Goal: Find specific page/section: Find specific page/section

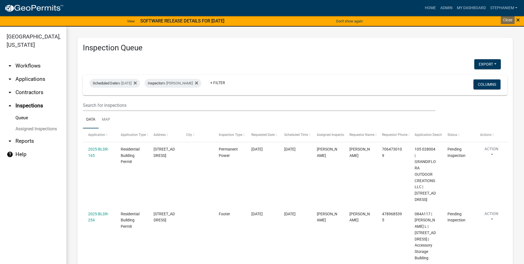
click at [520, 19] on span "×" at bounding box center [518, 20] width 4 height 8
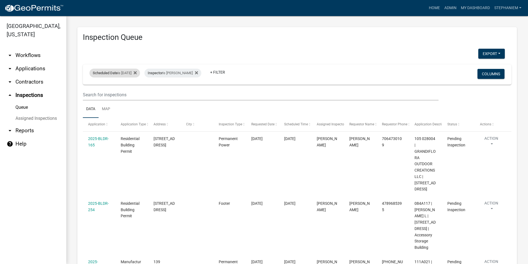
click at [140, 73] on div "Scheduled Date is [DATE]" at bounding box center [115, 73] width 51 height 9
click at [137, 73] on icon at bounding box center [135, 72] width 3 height 3
click at [146, 73] on span "Inspector is [PERSON_NAME]" at bounding box center [120, 72] width 61 height 4
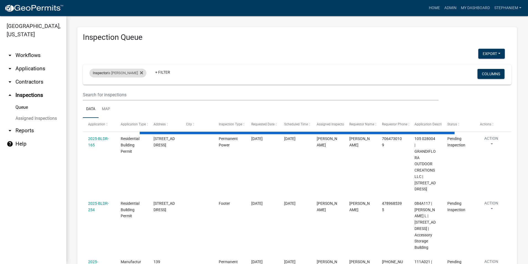
select select "3: 100"
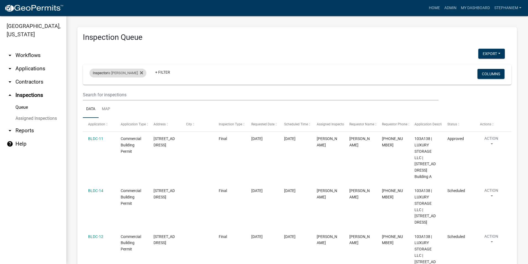
click at [141, 73] on div "Inspector is [PERSON_NAME]" at bounding box center [118, 73] width 57 height 9
select select "07642ab0-564c-47bb-824b-0ccf2da83593"
click at [140, 73] on icon at bounding box center [141, 72] width 3 height 3
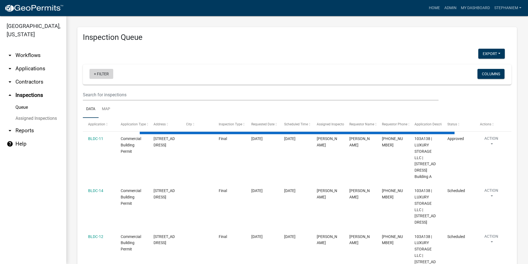
click at [109, 75] on link "+ Filter" at bounding box center [102, 74] width 24 height 10
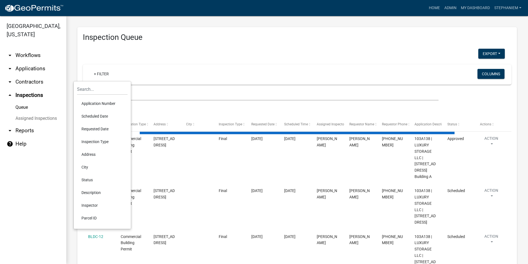
click at [106, 127] on li "Requested Date" at bounding box center [102, 128] width 51 height 13
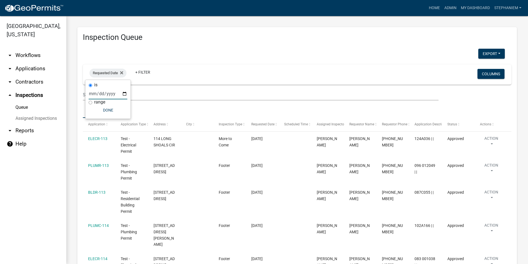
click at [125, 92] on input "date" at bounding box center [108, 93] width 39 height 11
type input "[DATE]"
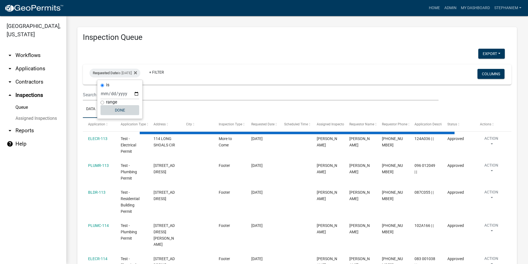
click at [122, 112] on button "Done" at bounding box center [120, 110] width 39 height 10
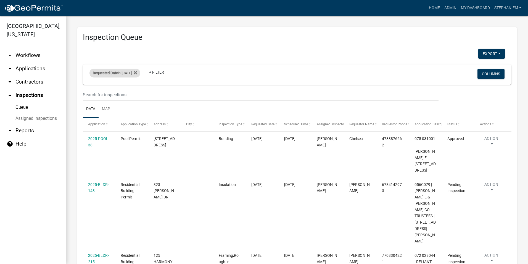
click at [119, 70] on div "Requested Date is [DATE]" at bounding box center [115, 73] width 51 height 9
click at [135, 92] on input "[DATE]" at bounding box center [120, 93] width 39 height 11
type input "[DATE]"
click at [116, 111] on button "Done" at bounding box center [120, 110] width 39 height 10
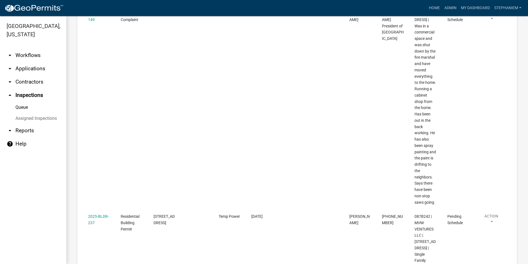
scroll to position [560, 0]
